Goal: Navigation & Orientation: Find specific page/section

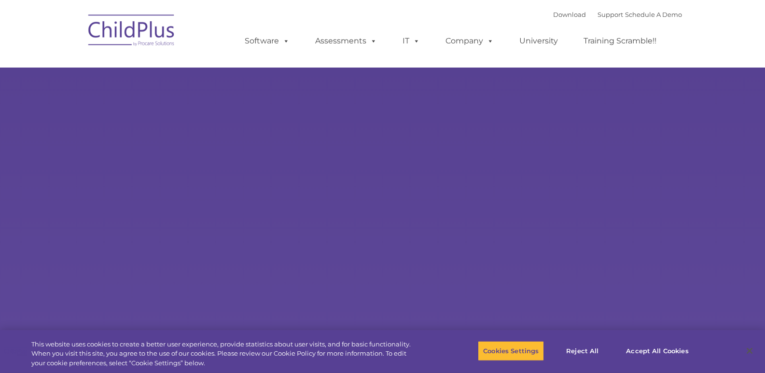
type input ""
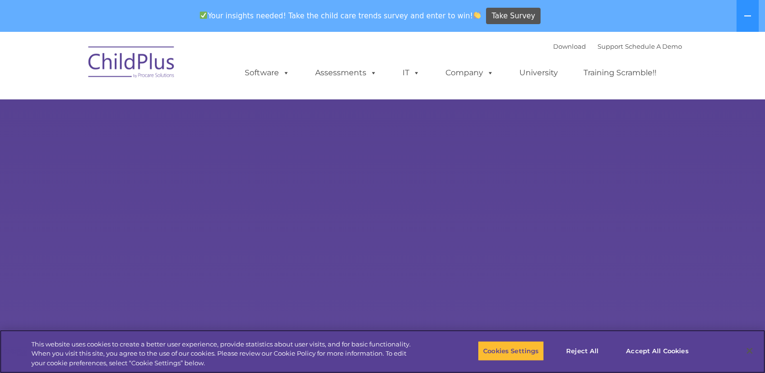
select select "MEDIUM"
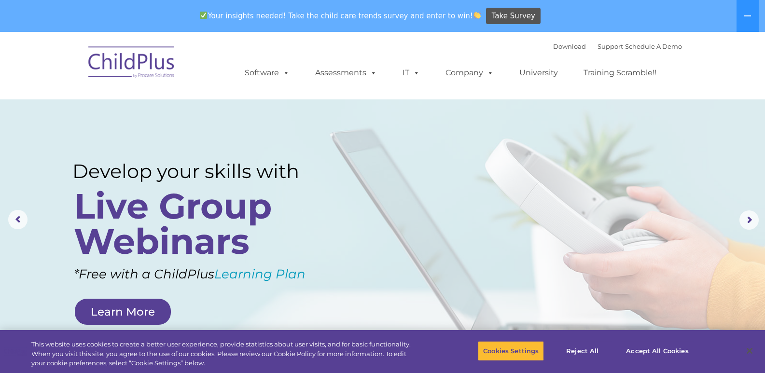
click at [141, 68] on img at bounding box center [131, 64] width 96 height 48
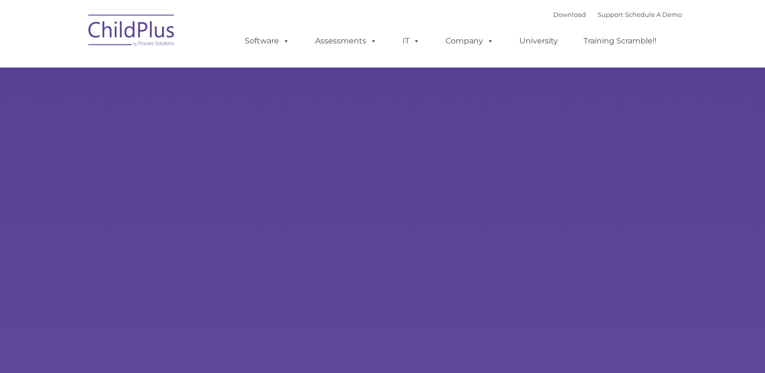
type input ""
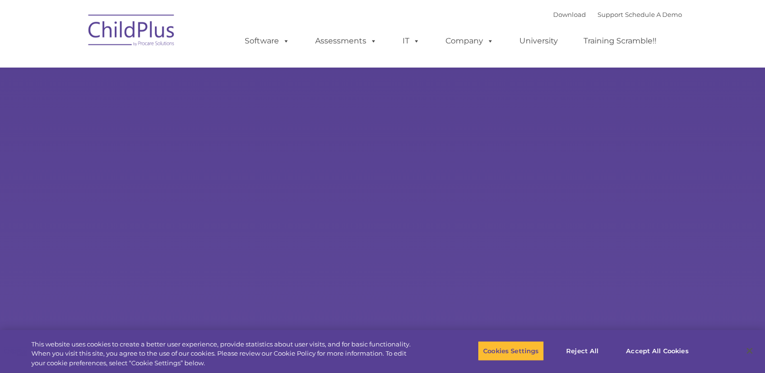
select select "MEDIUM"
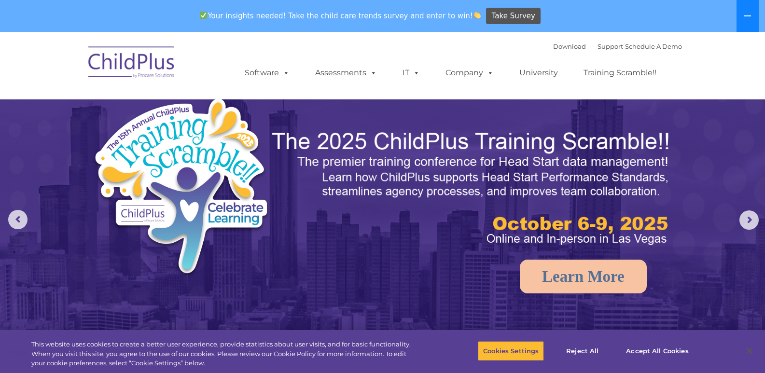
click at [749, 15] on icon at bounding box center [747, 15] width 7 height 1
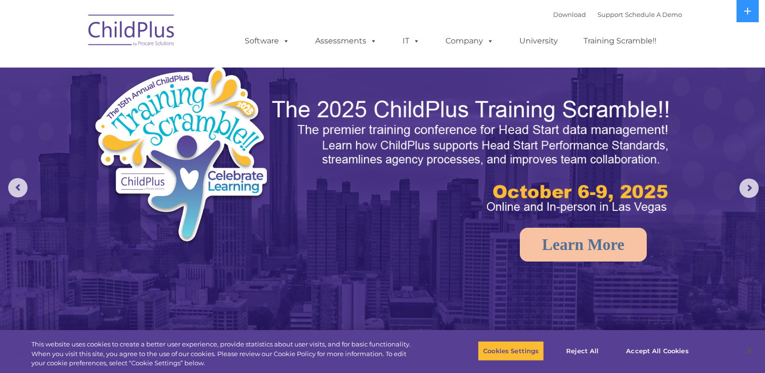
click at [144, 34] on img at bounding box center [131, 32] width 96 height 48
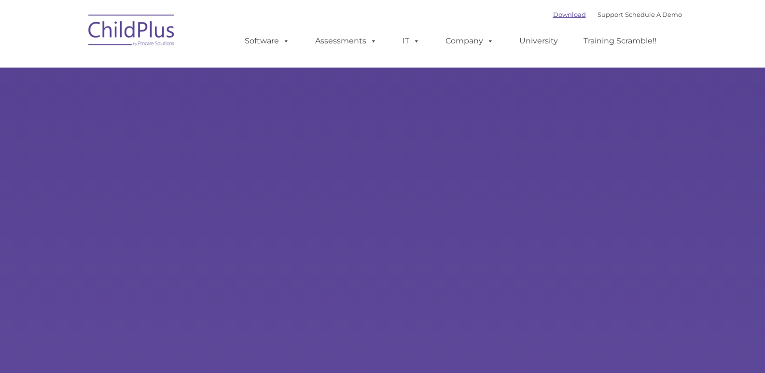
type input ""
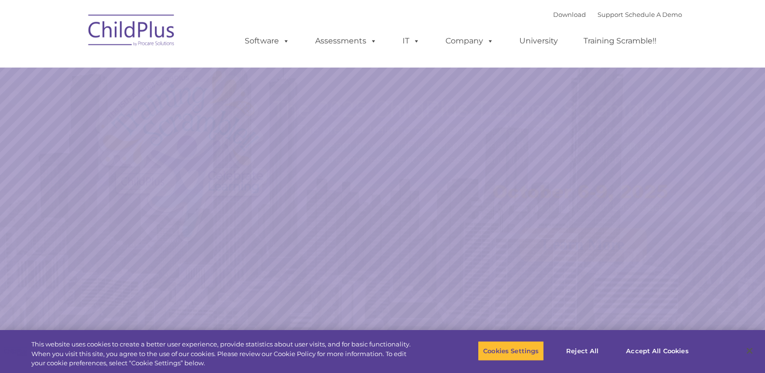
select select "MEDIUM"
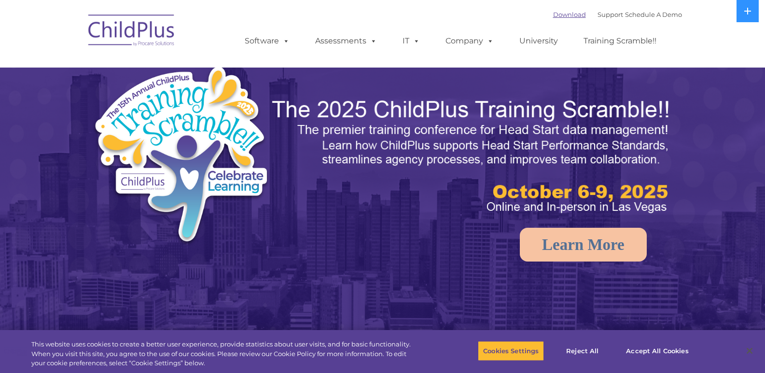
click at [559, 16] on link "Download" at bounding box center [569, 15] width 33 height 8
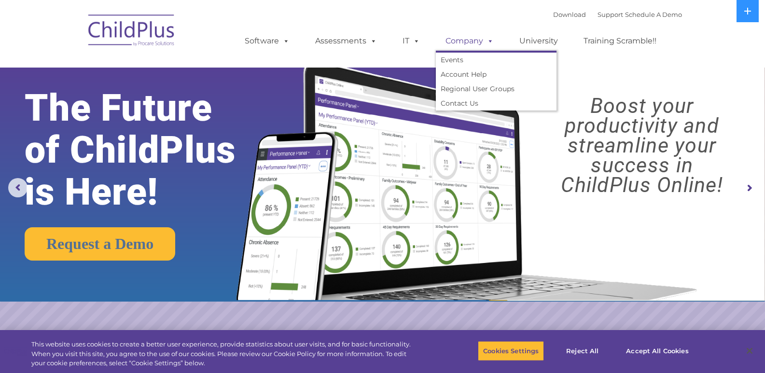
click at [487, 39] on span at bounding box center [488, 40] width 11 height 9
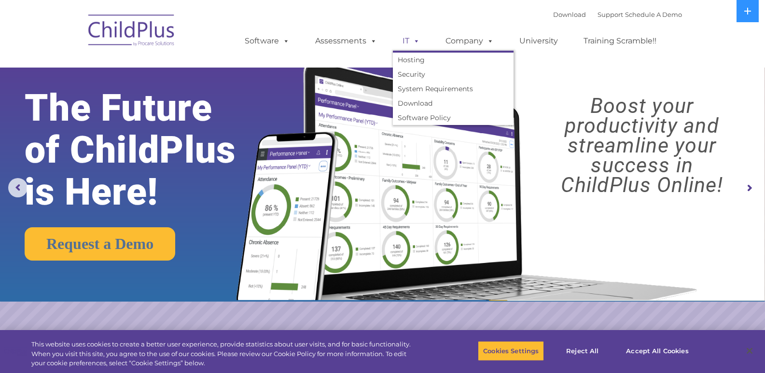
click at [399, 42] on link "IT" at bounding box center [411, 40] width 37 height 19
click at [362, 41] on link "Assessments" at bounding box center [345, 40] width 81 height 19
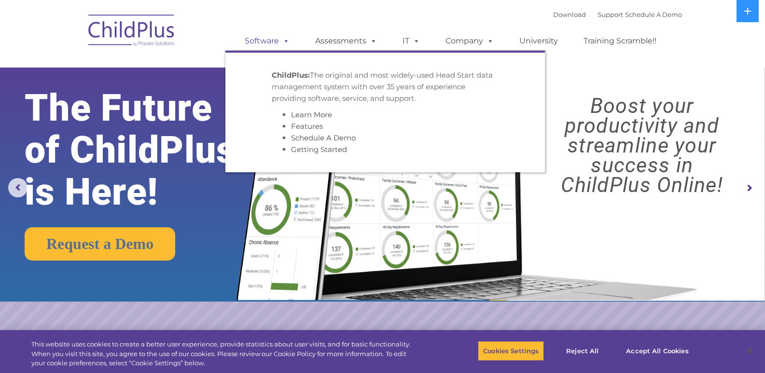
click at [276, 41] on link "Software" at bounding box center [267, 40] width 64 height 19
click at [130, 39] on img at bounding box center [131, 32] width 96 height 48
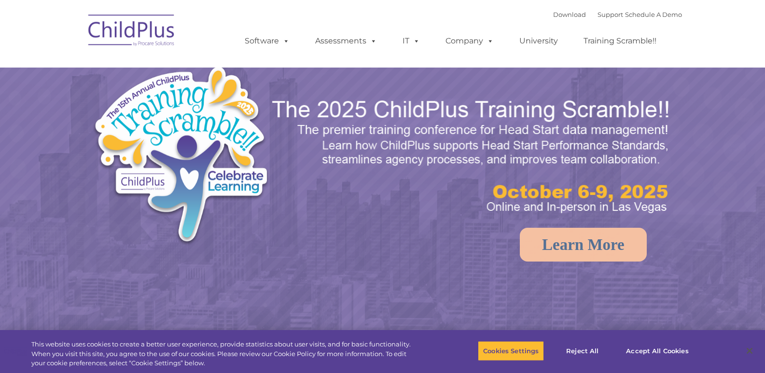
select select "MEDIUM"
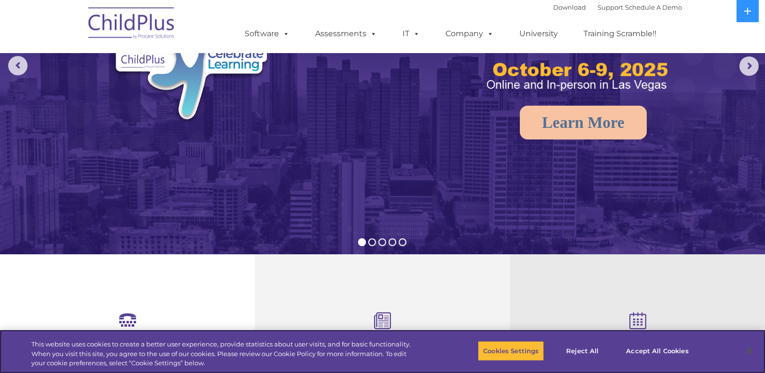
scroll to position [115, 0]
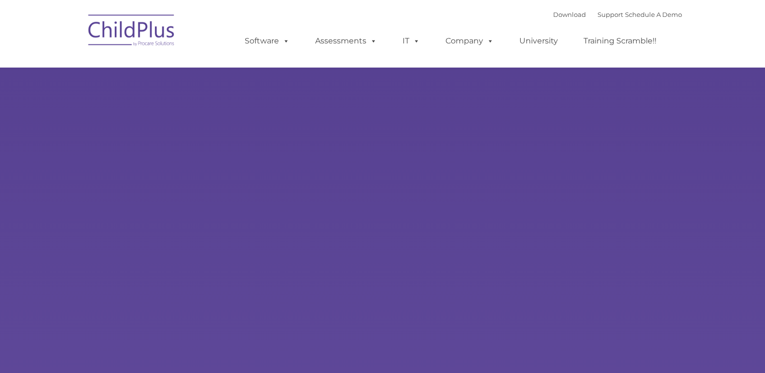
type input ""
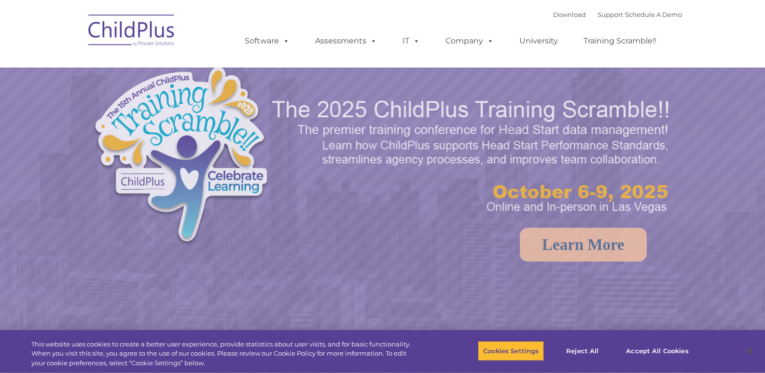
select select "MEDIUM"
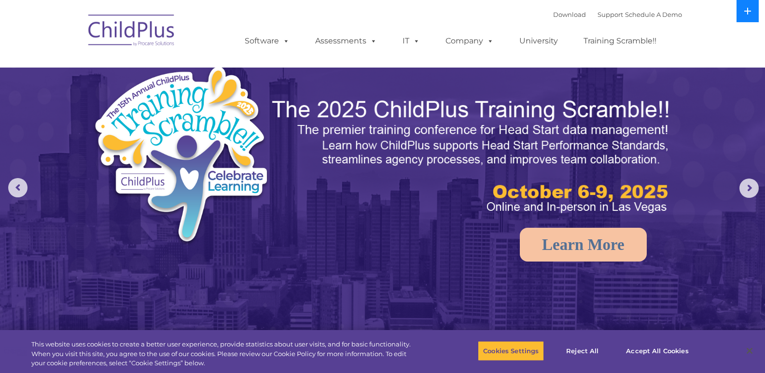
click at [748, 10] on icon at bounding box center [747, 11] width 7 height 7
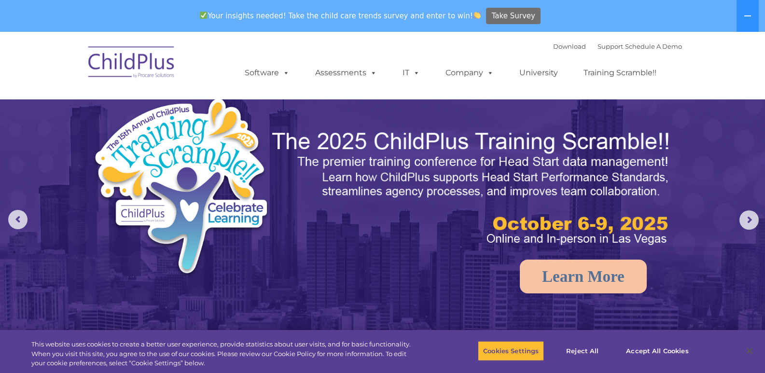
click at [492, 12] on span "Take Survey" at bounding box center [513, 16] width 43 height 17
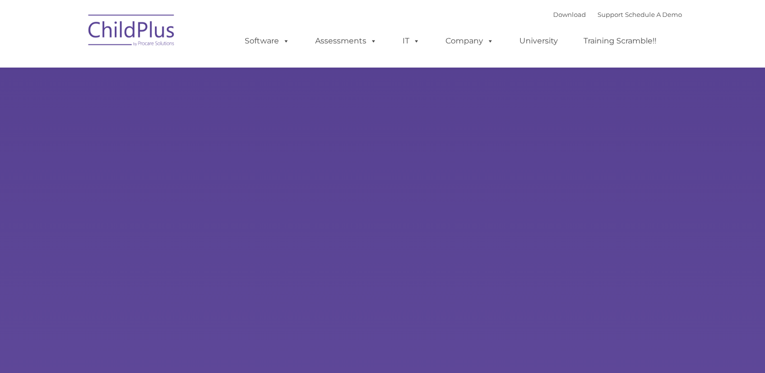
type input ""
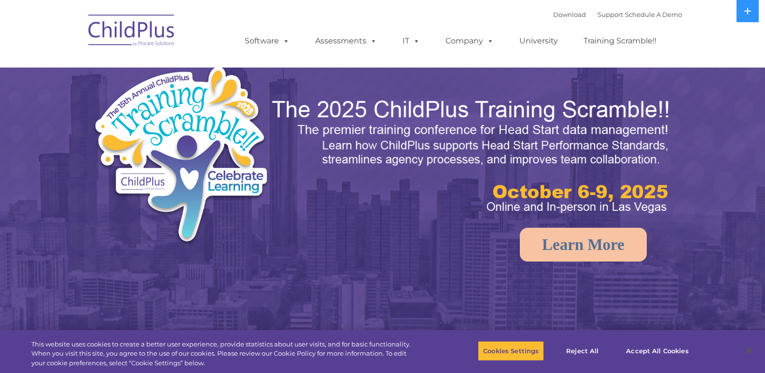
select select "MEDIUM"
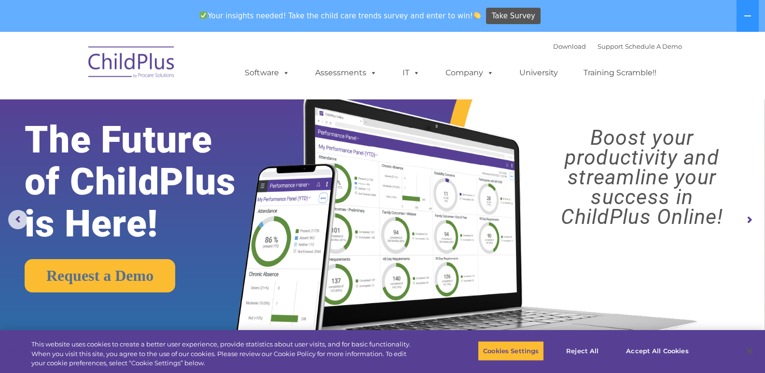
click at [553, 42] on div "Download Support | Schedule A Demo " at bounding box center [617, 46] width 129 height 14
click at [553, 47] on link "Download" at bounding box center [569, 46] width 33 height 8
